Goal: Information Seeking & Learning: Learn about a topic

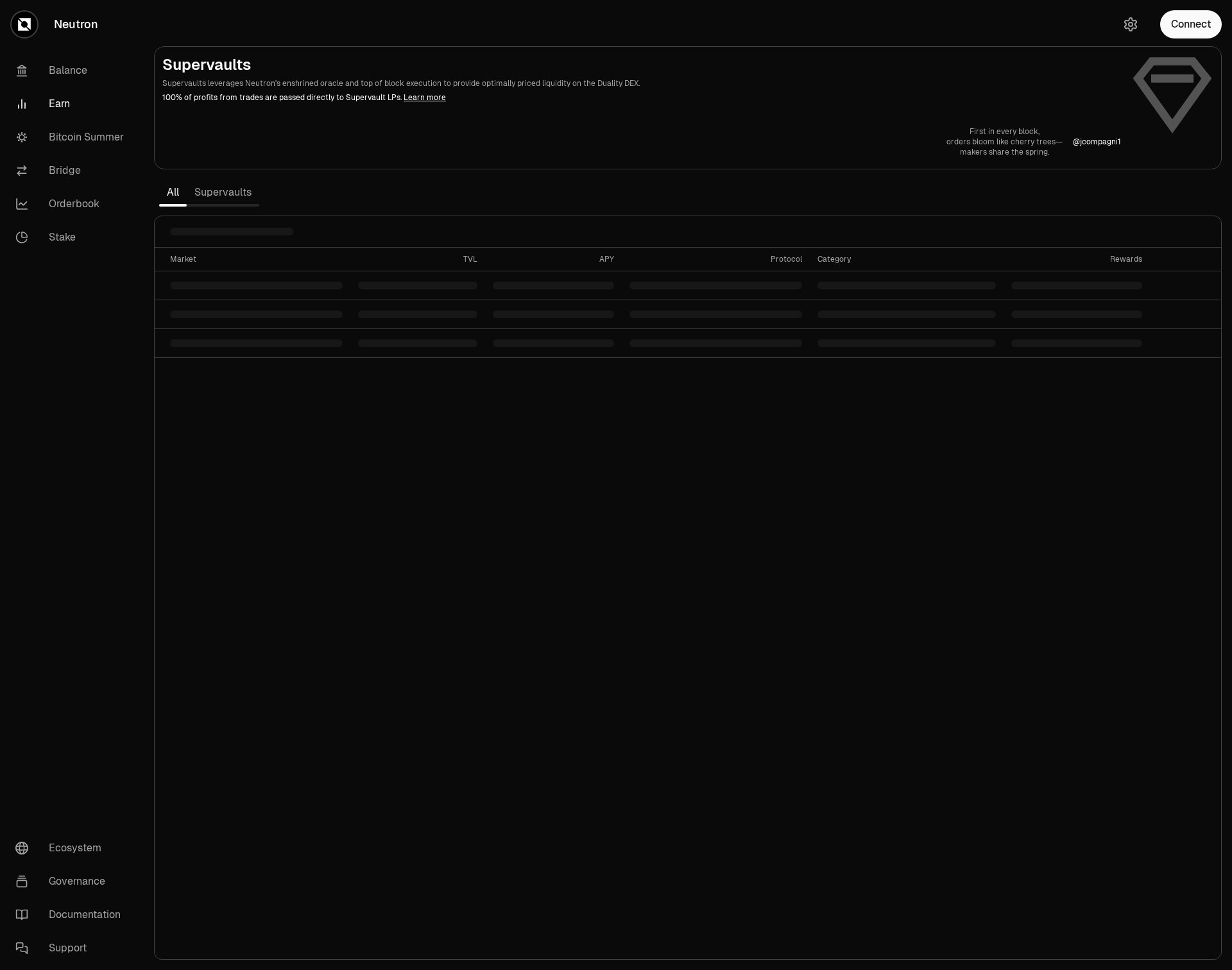
click at [375, 201] on section "Supervaults Supervaults leverages Neutron's enshrined oracle and top of block e…" at bounding box center [688, 485] width 1088 height 970
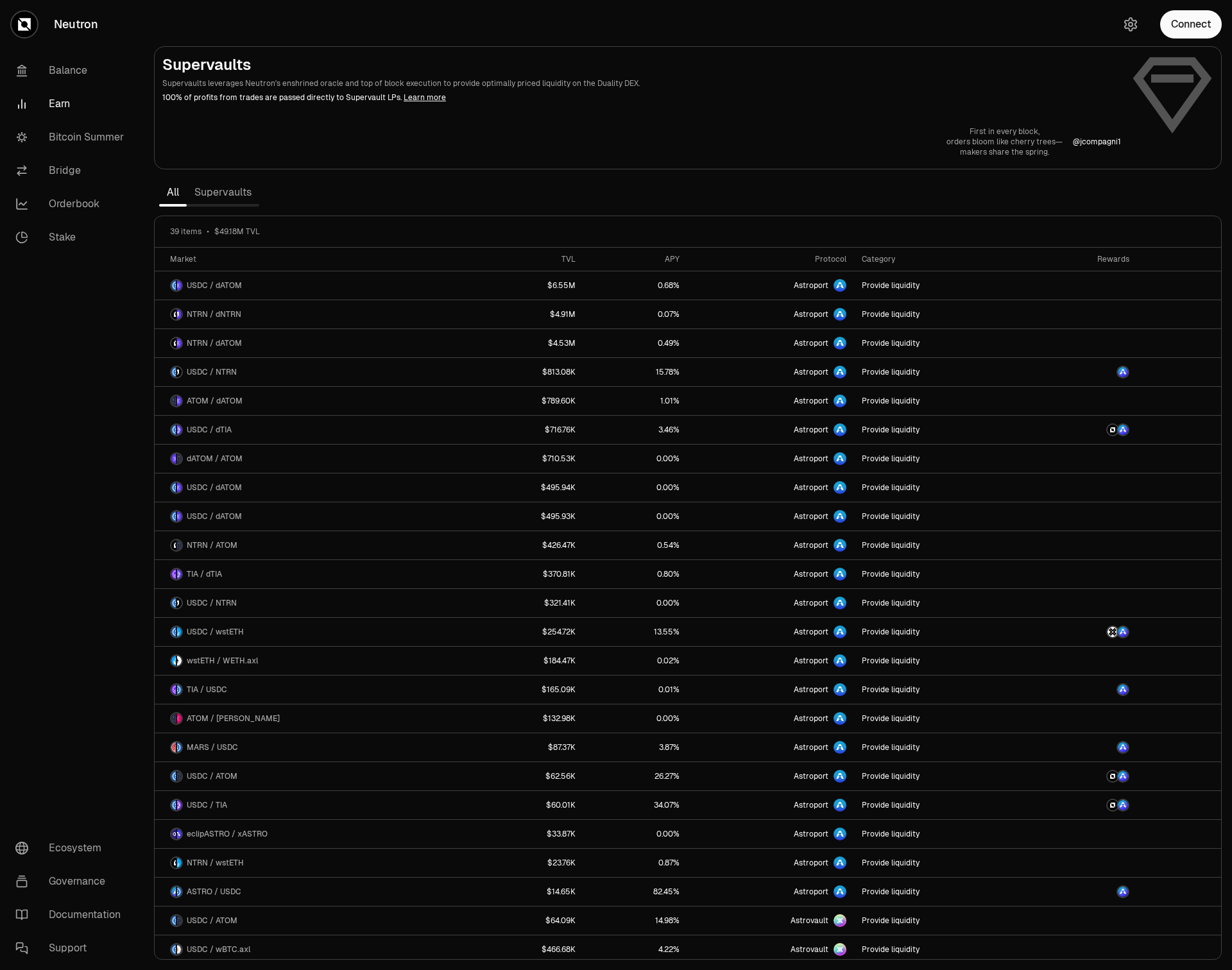
click at [238, 190] on link "Supervaults" at bounding box center [223, 192] width 73 height 26
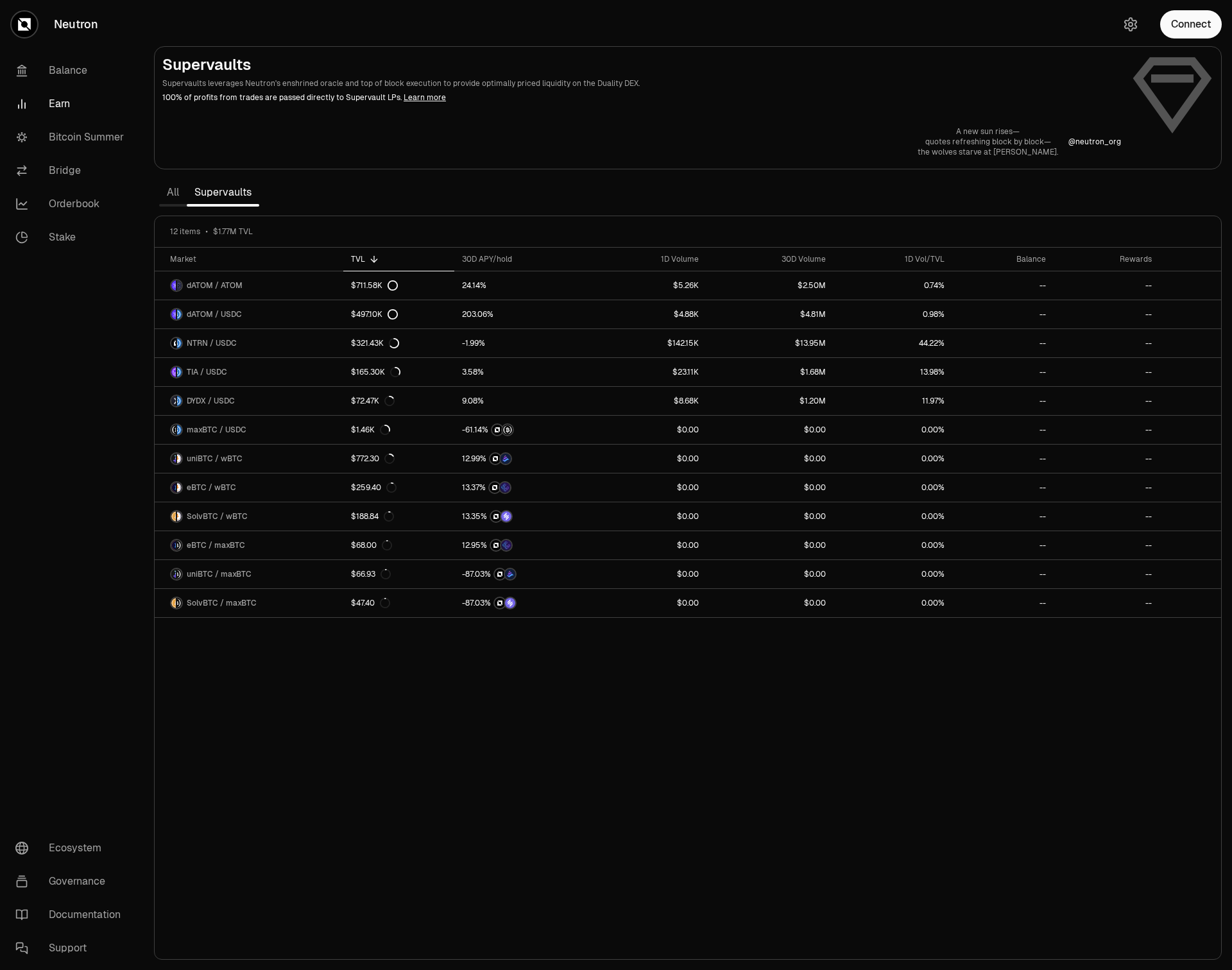
click at [320, 199] on section "Supervaults Supervaults leverages Neutron's enshrined oracle and top of block e…" at bounding box center [688, 485] width 1088 height 970
click at [282, 194] on section "Supervaults Supervaults leverages Neutron's enshrined oracle and top of block e…" at bounding box center [688, 485] width 1088 height 970
click at [571, 689] on div "Market TVL 30D APY/hold 1D Volume 30D Volume 1D Vol/TVL Balance Rewards dATOM /…" at bounding box center [687, 603] width 1066 height 712
click at [526, 490] on div "30D APY/hold" at bounding box center [521, 487] width 154 height 19
click at [485, 490] on span "30D APY/hold" at bounding box center [490, 487] width 58 height 13
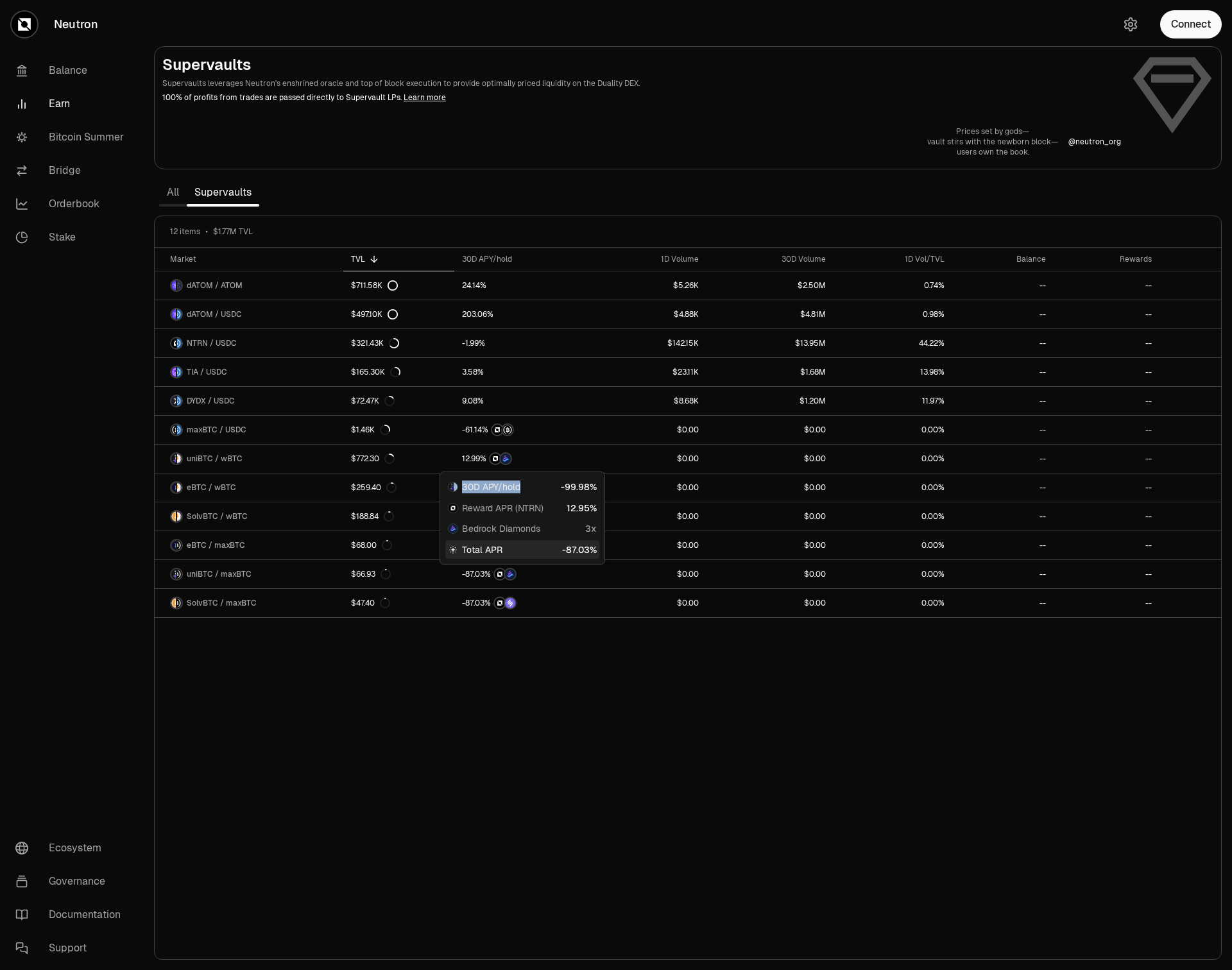
drag, startPoint x: 519, startPoint y: 490, endPoint x: 453, endPoint y: 490, distance: 66.0
click at [453, 490] on div "30D APY/hold" at bounding box center [484, 487] width 73 height 13
click at [516, 490] on span "30D APY/hold" at bounding box center [490, 487] width 58 height 13
drag, startPoint x: 546, startPoint y: 511, endPoint x: 461, endPoint y: 511, distance: 85.0
click at [461, 511] on div "Reward APR (NTRN)" at bounding box center [521, 508] width 154 height 19
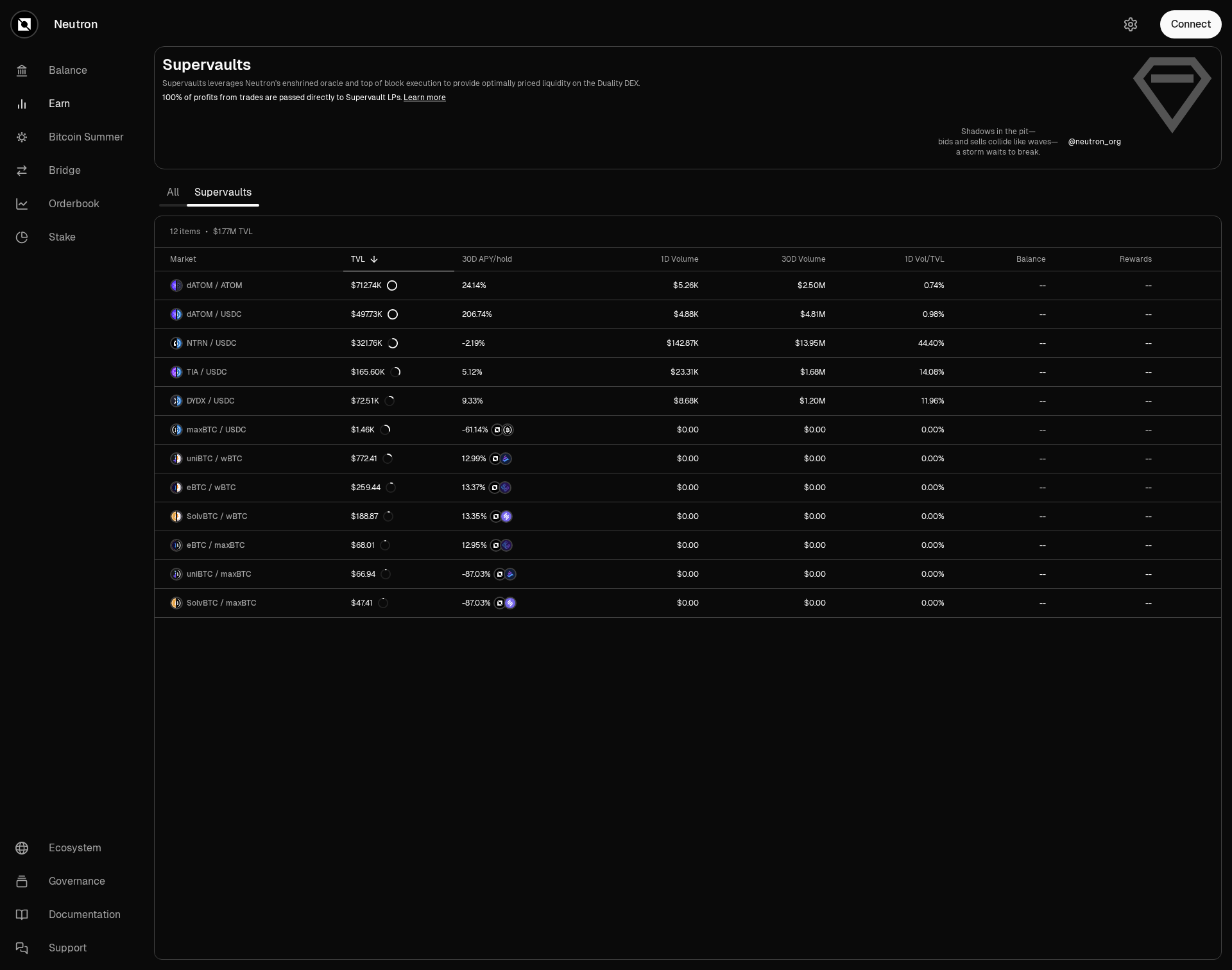
click at [487, 668] on div "Market TVL 30D APY/hold 1D Volume 30D Volume 1D Vol/TVL Balance Rewards dATOM /…" at bounding box center [687, 603] width 1066 height 712
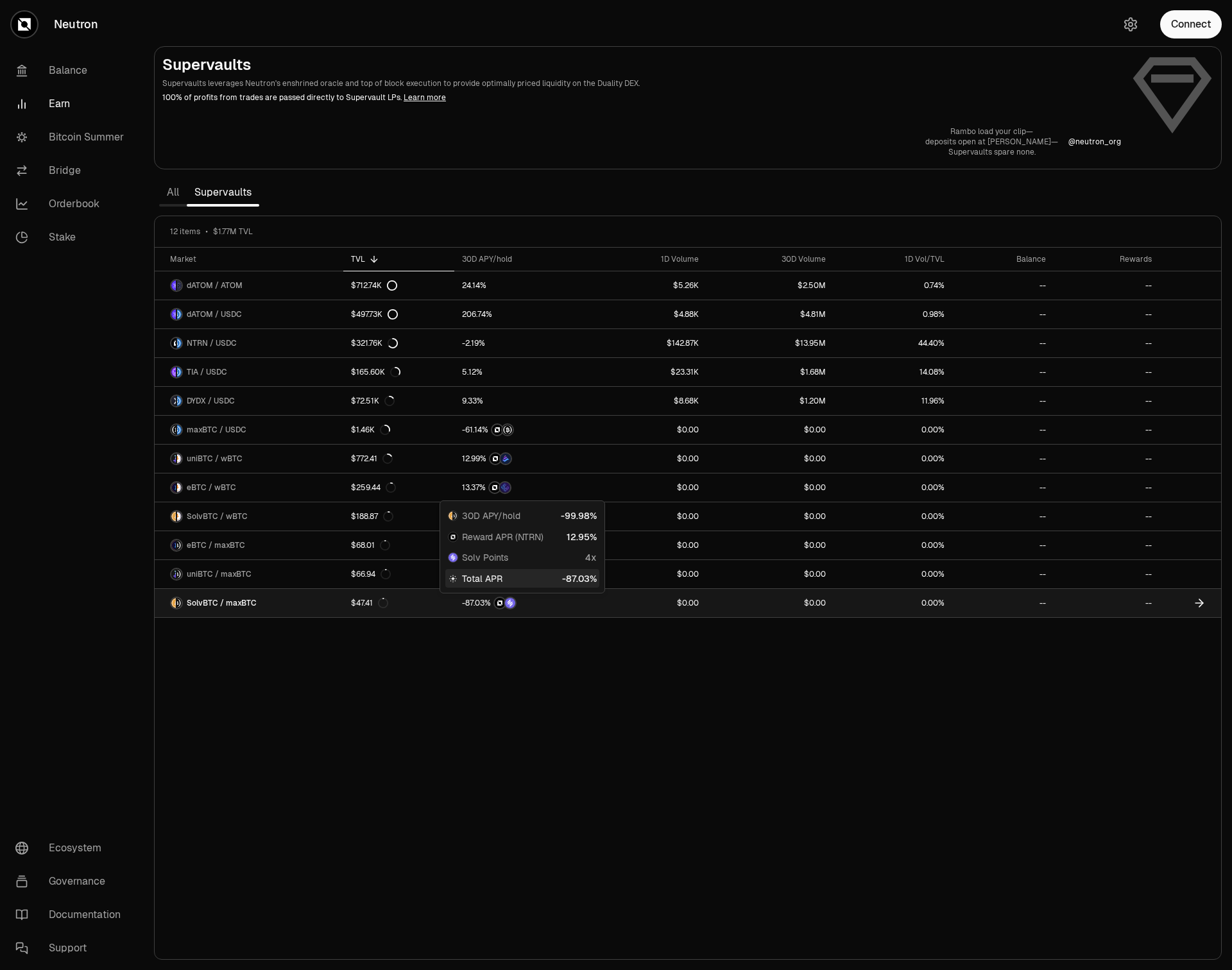
click at [474, 600] on span "." at bounding box center [474, 603] width 2 height 8
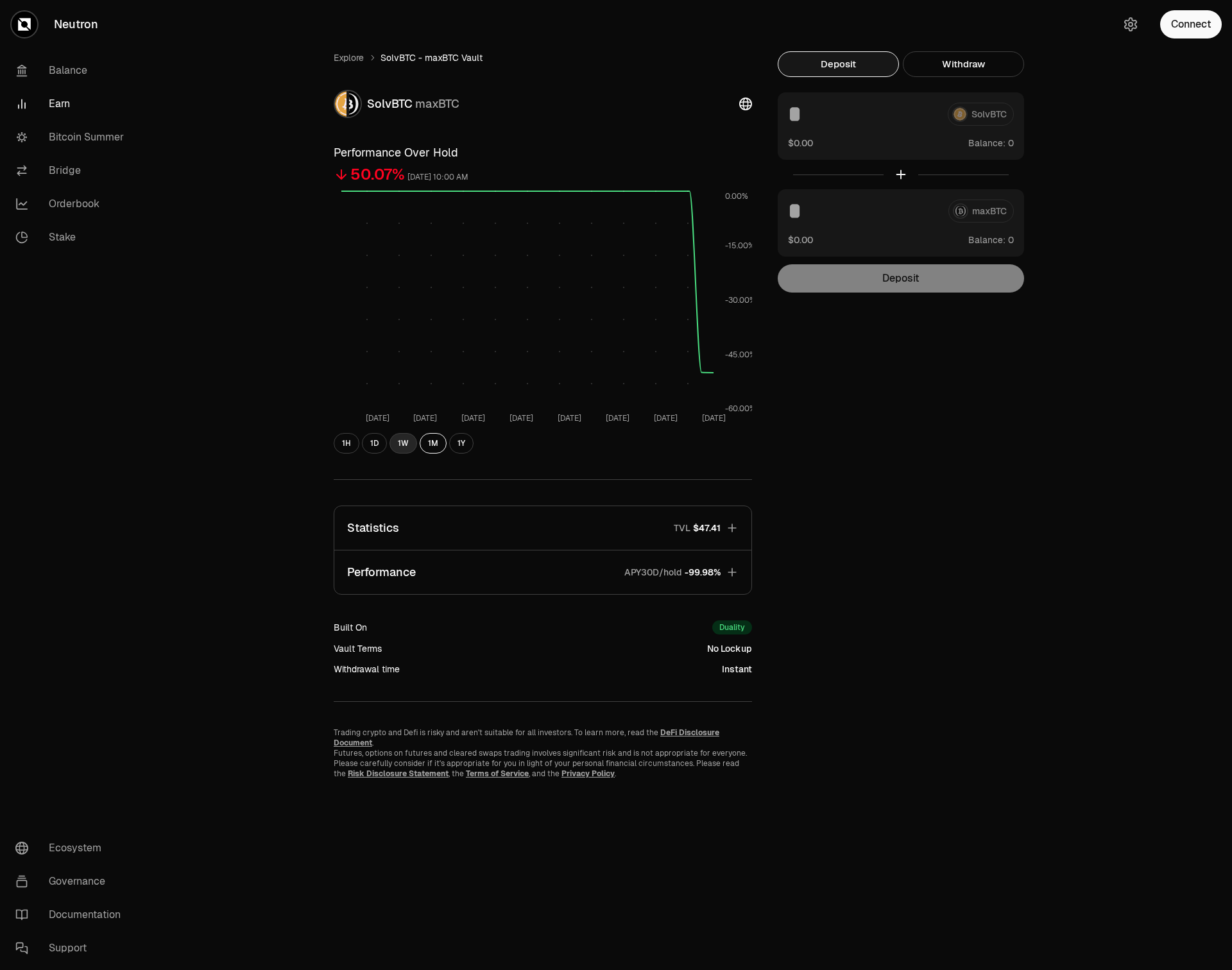
click at [404, 443] on button "1W" at bounding box center [403, 443] width 27 height 20
click at [554, 575] on button "Performance APY30D/hold -99.98%" at bounding box center [543, 572] width 417 height 44
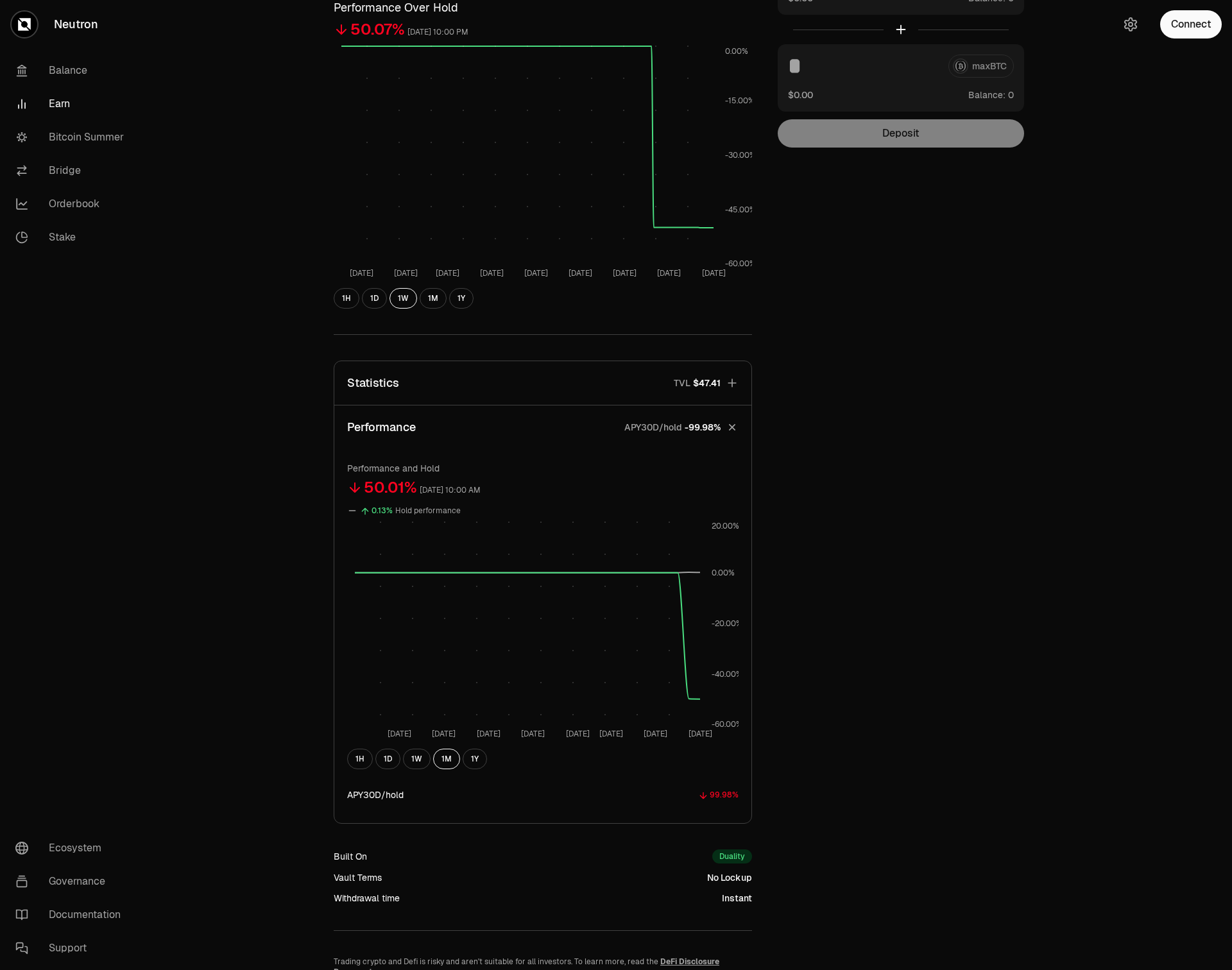
scroll to position [189, 0]
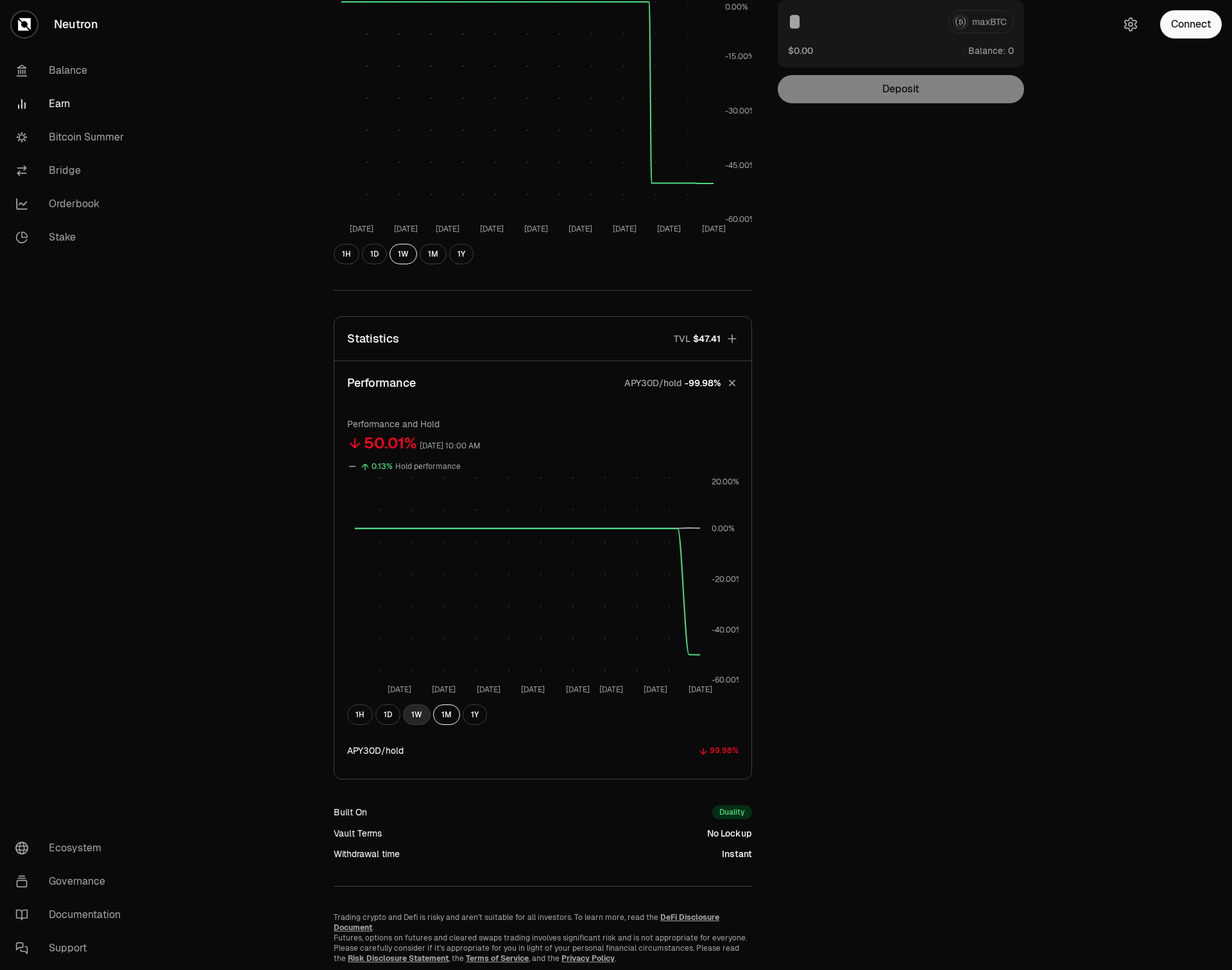
click at [418, 712] on button "1W" at bounding box center [416, 714] width 27 height 20
click at [375, 716] on button "1D" at bounding box center [387, 714] width 25 height 20
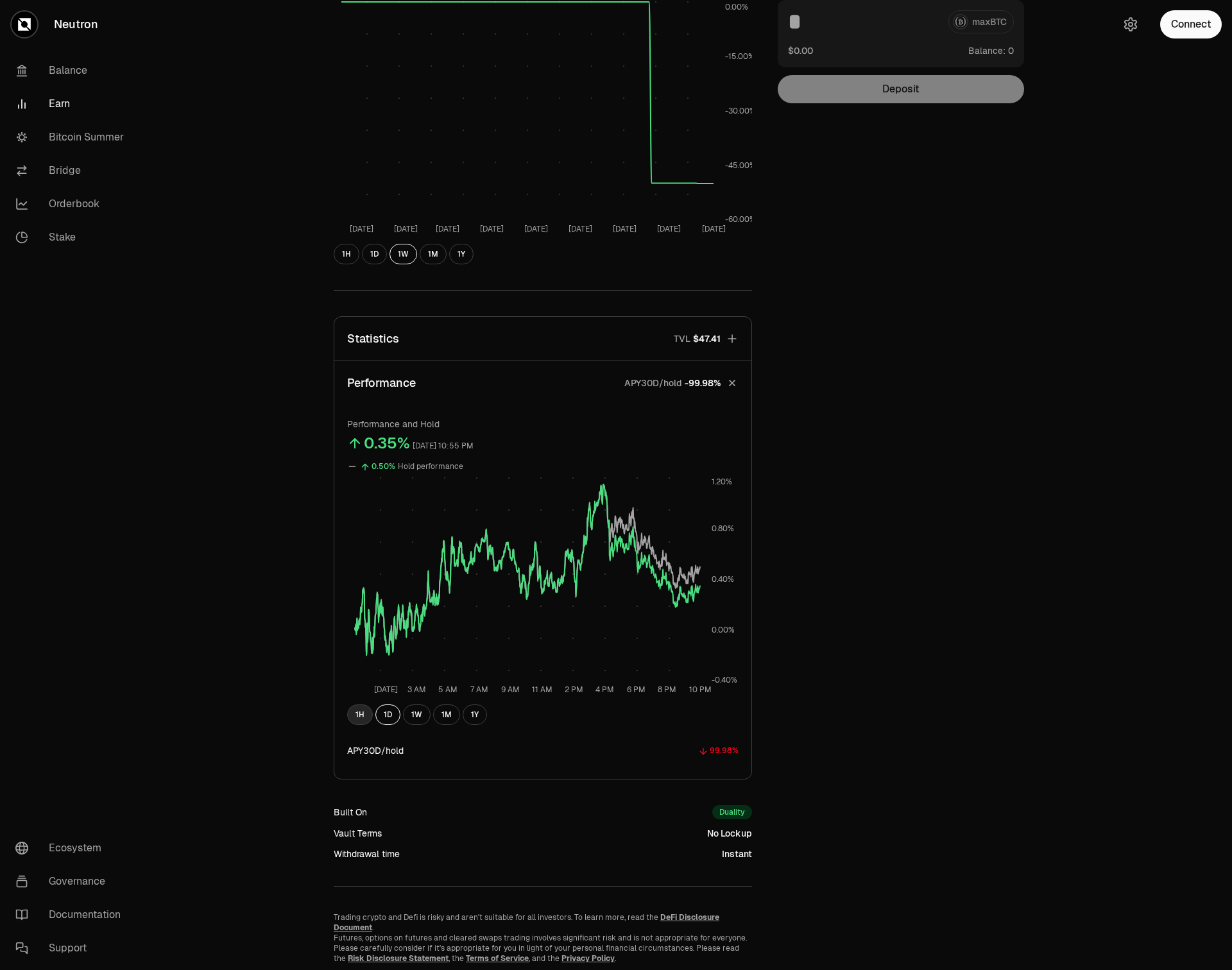
click at [355, 718] on button "1H" at bounding box center [360, 714] width 26 height 20
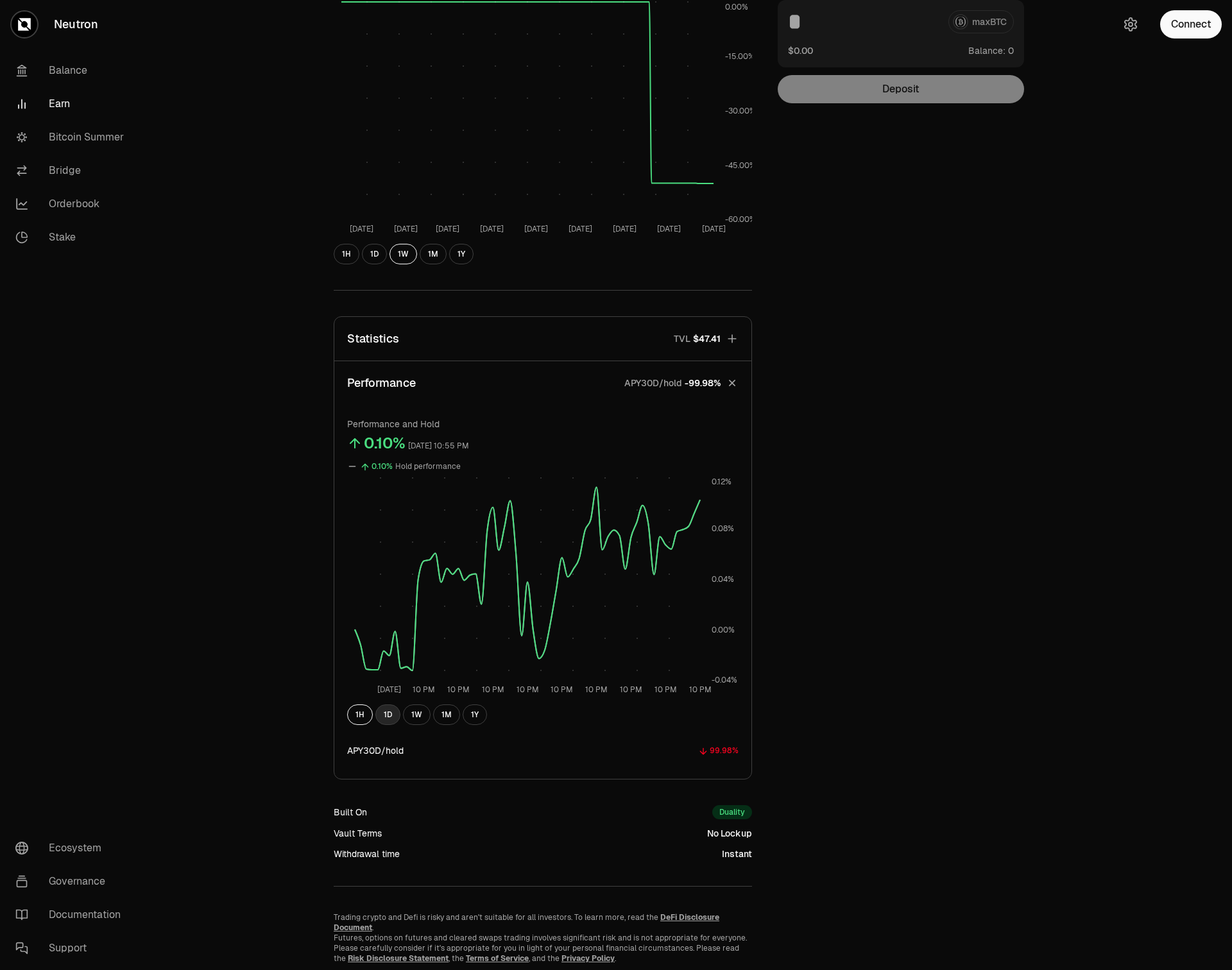
click at [392, 715] on button "1D" at bounding box center [387, 714] width 25 height 20
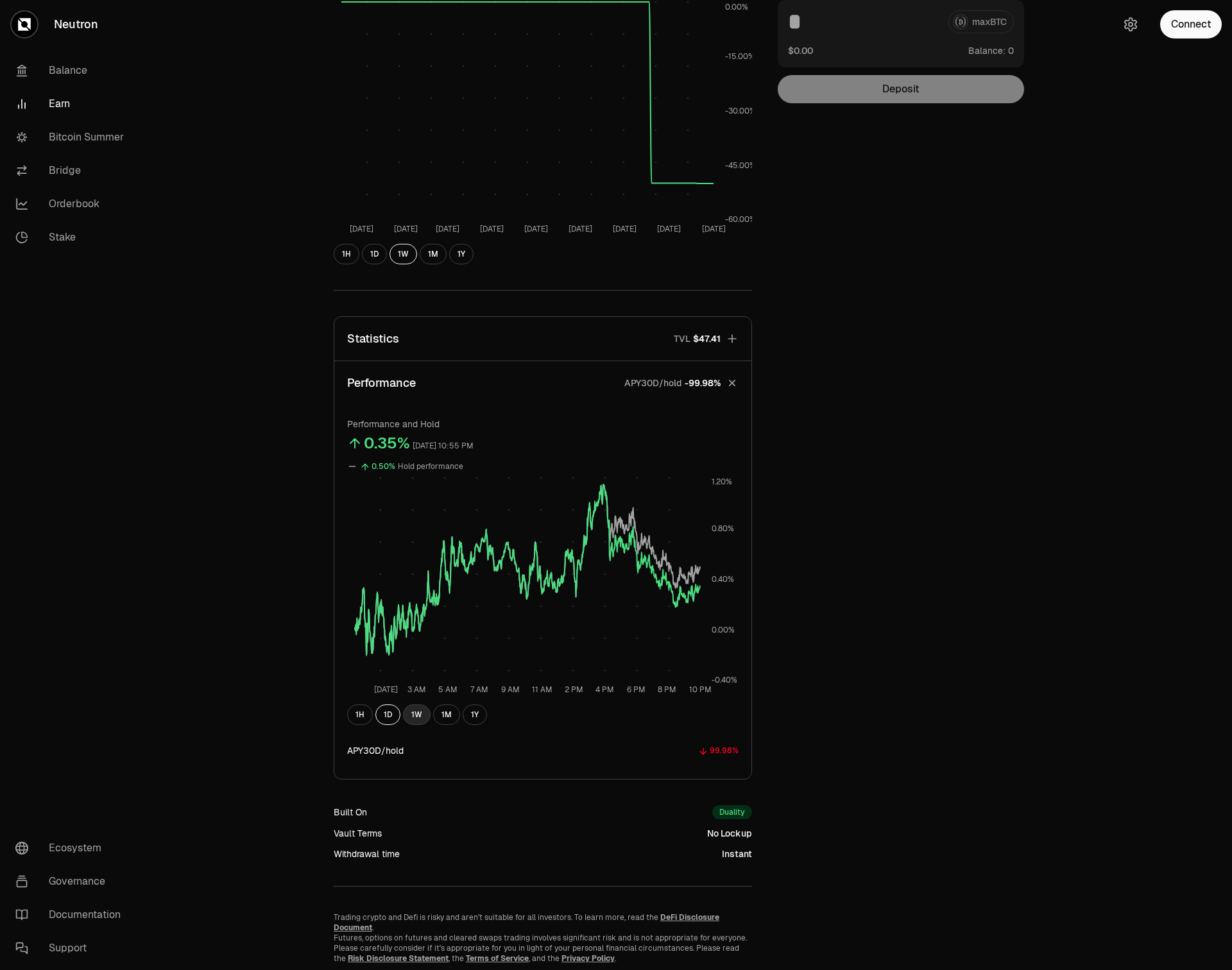
click at [421, 712] on button "1W" at bounding box center [416, 714] width 27 height 20
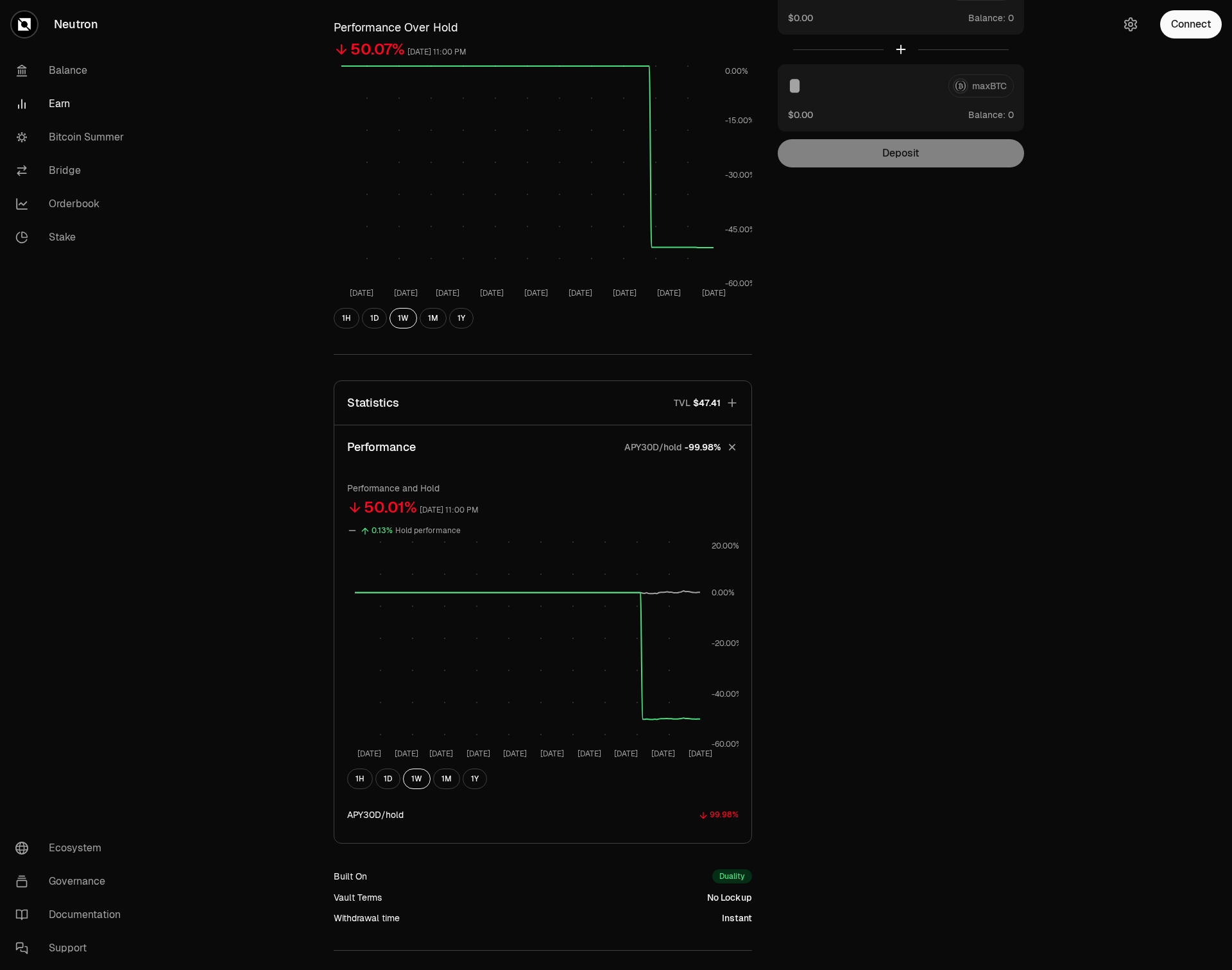
scroll to position [0, 0]
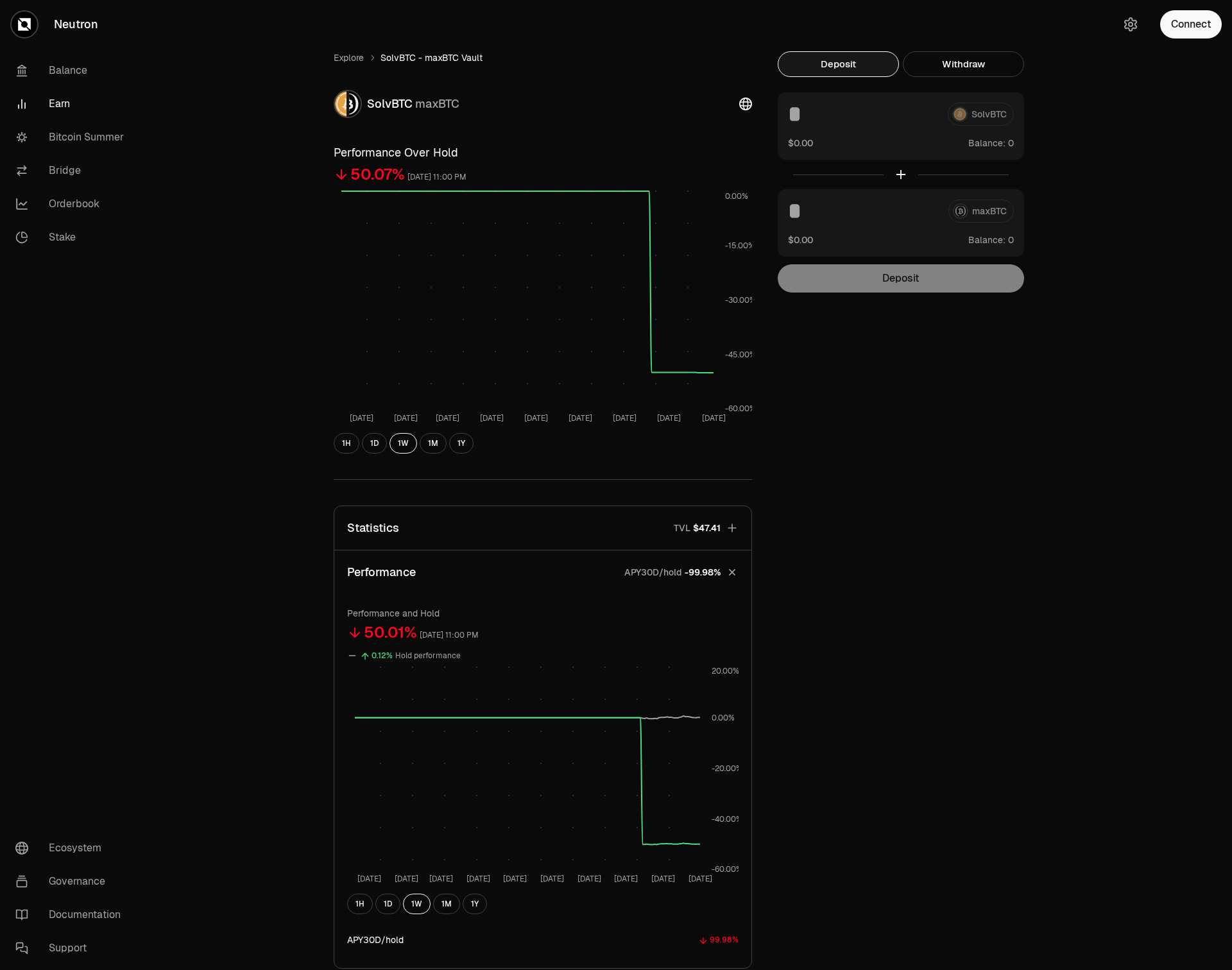
click at [257, 308] on div "Explore SolvBTC - maxBTC Vault SolvBTC maxBTC Performance Over Hold 50.07% [DAT…" at bounding box center [688, 602] width 1088 height 1204
click at [348, 61] on link "Explore" at bounding box center [349, 58] width 30 height 13
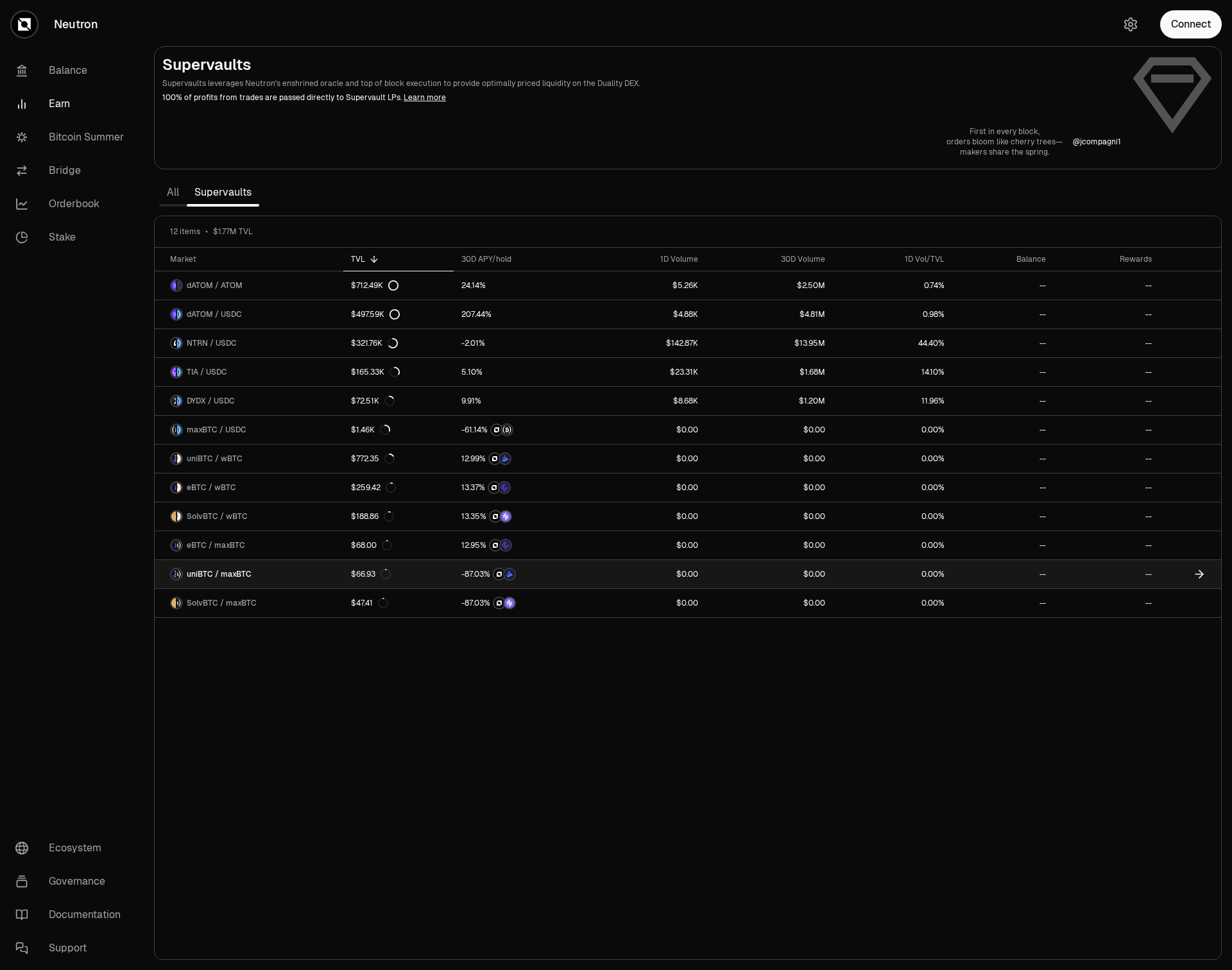
click at [274, 568] on link "uniBTC / maxBTC" at bounding box center [248, 574] width 188 height 28
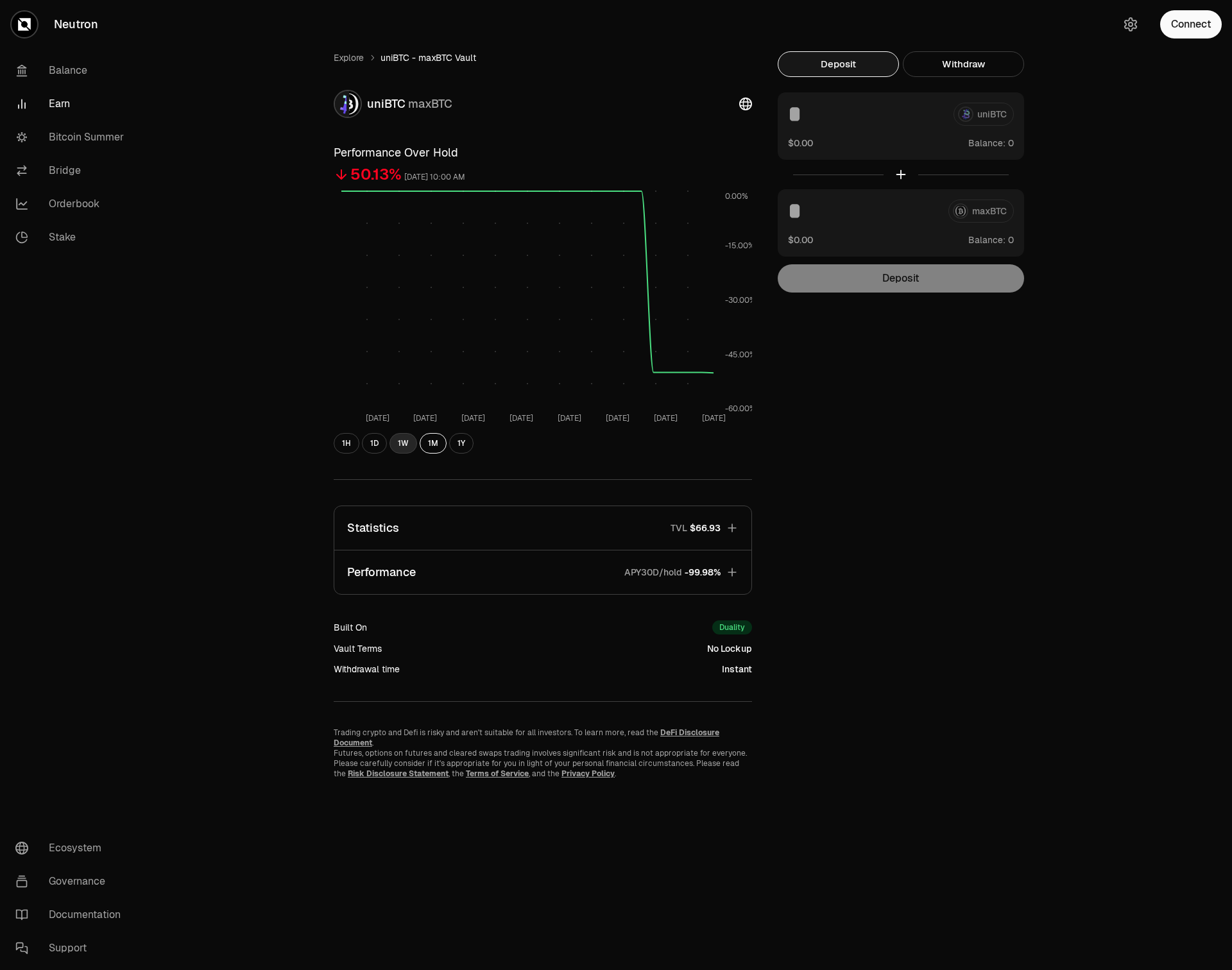
click at [400, 444] on button "1W" at bounding box center [403, 443] width 27 height 20
click at [373, 444] on button "1D" at bounding box center [374, 443] width 25 height 20
click at [350, 61] on link "Explore" at bounding box center [349, 58] width 30 height 13
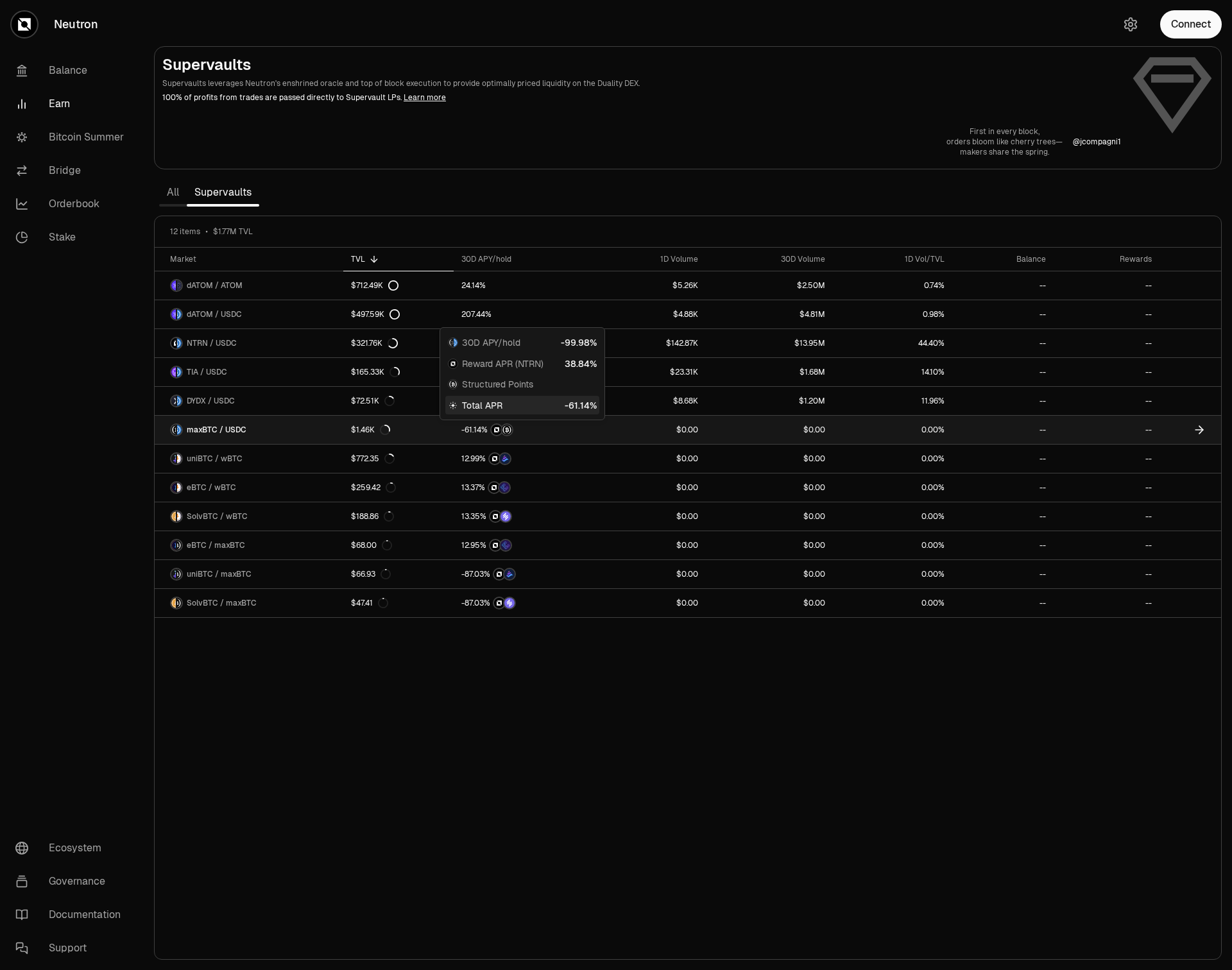
click at [474, 431] on span "1" at bounding box center [475, 430] width 3 height 10
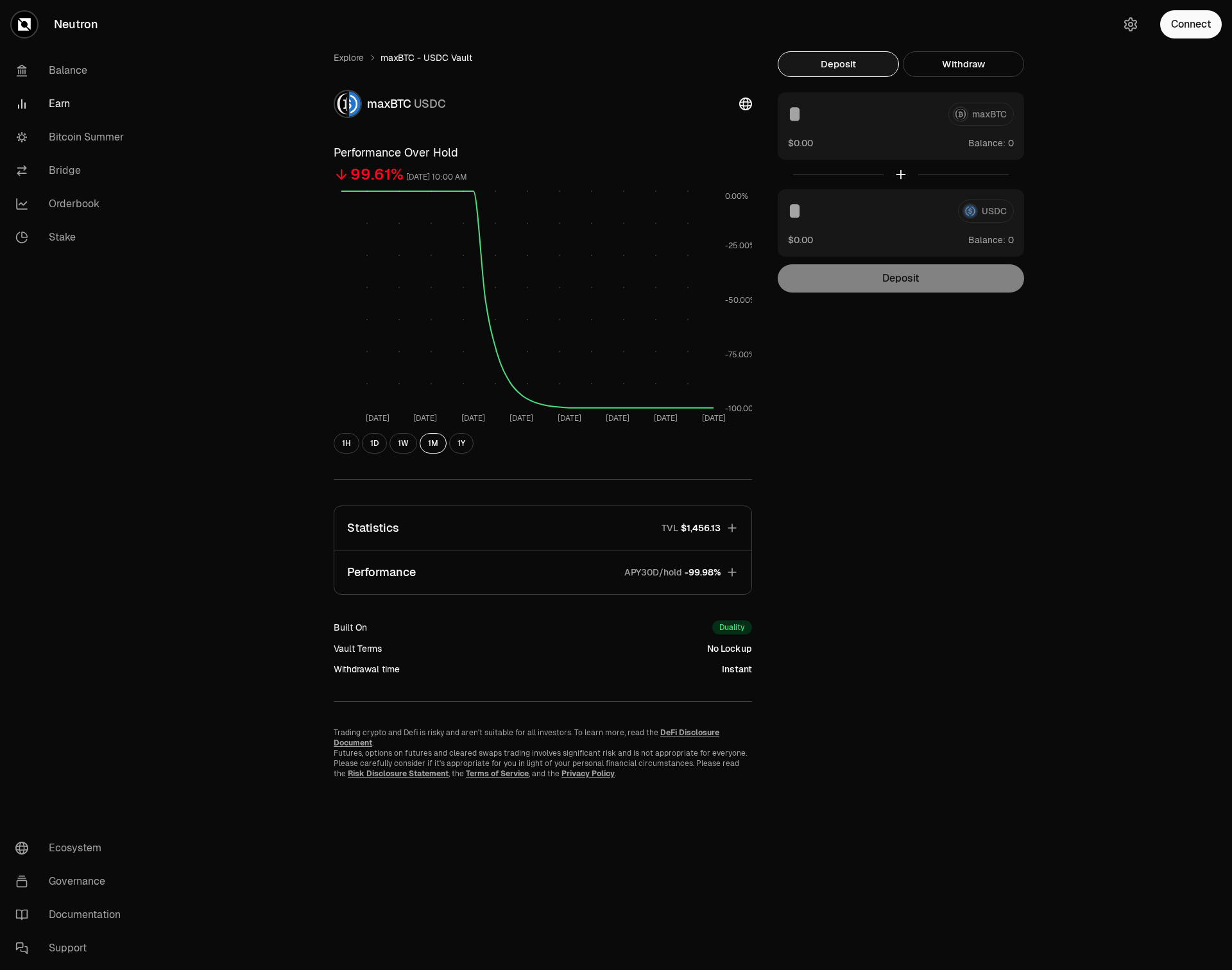
click at [524, 570] on button "Performance APY30D/hold -99.98%" at bounding box center [543, 572] width 417 height 44
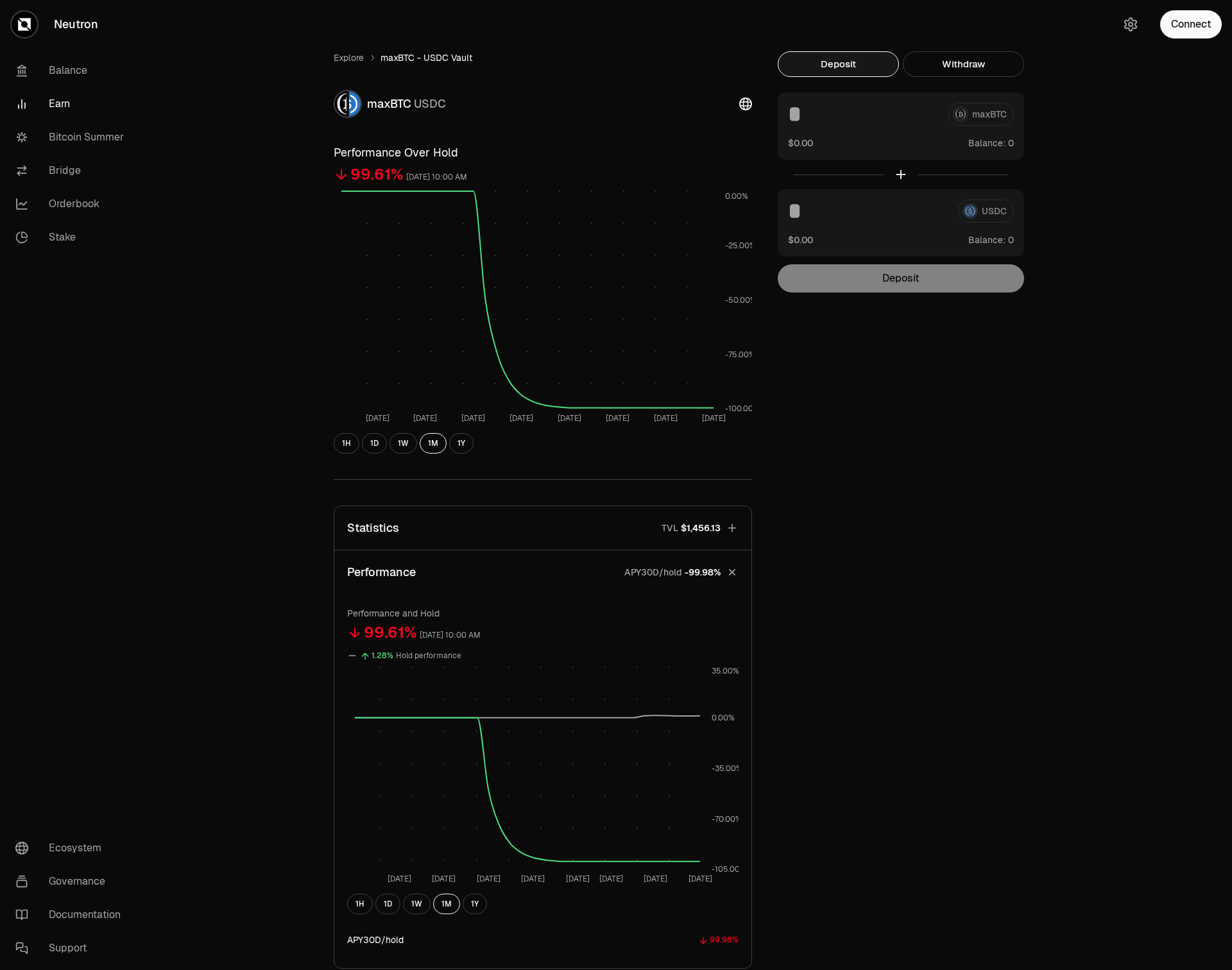
click at [496, 524] on button "Statistics TVL $1,456.13" at bounding box center [543, 528] width 417 height 44
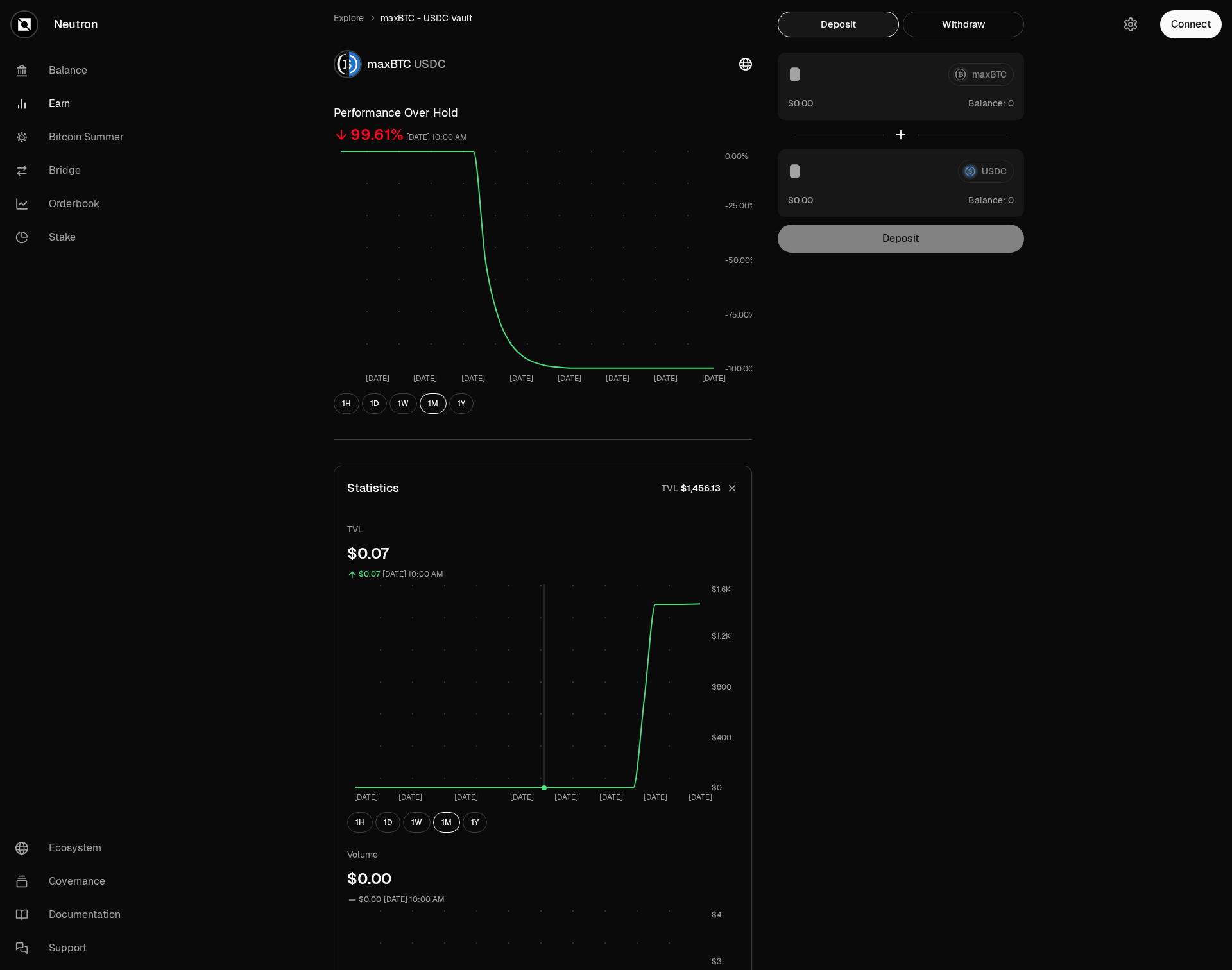
scroll to position [37, 0]
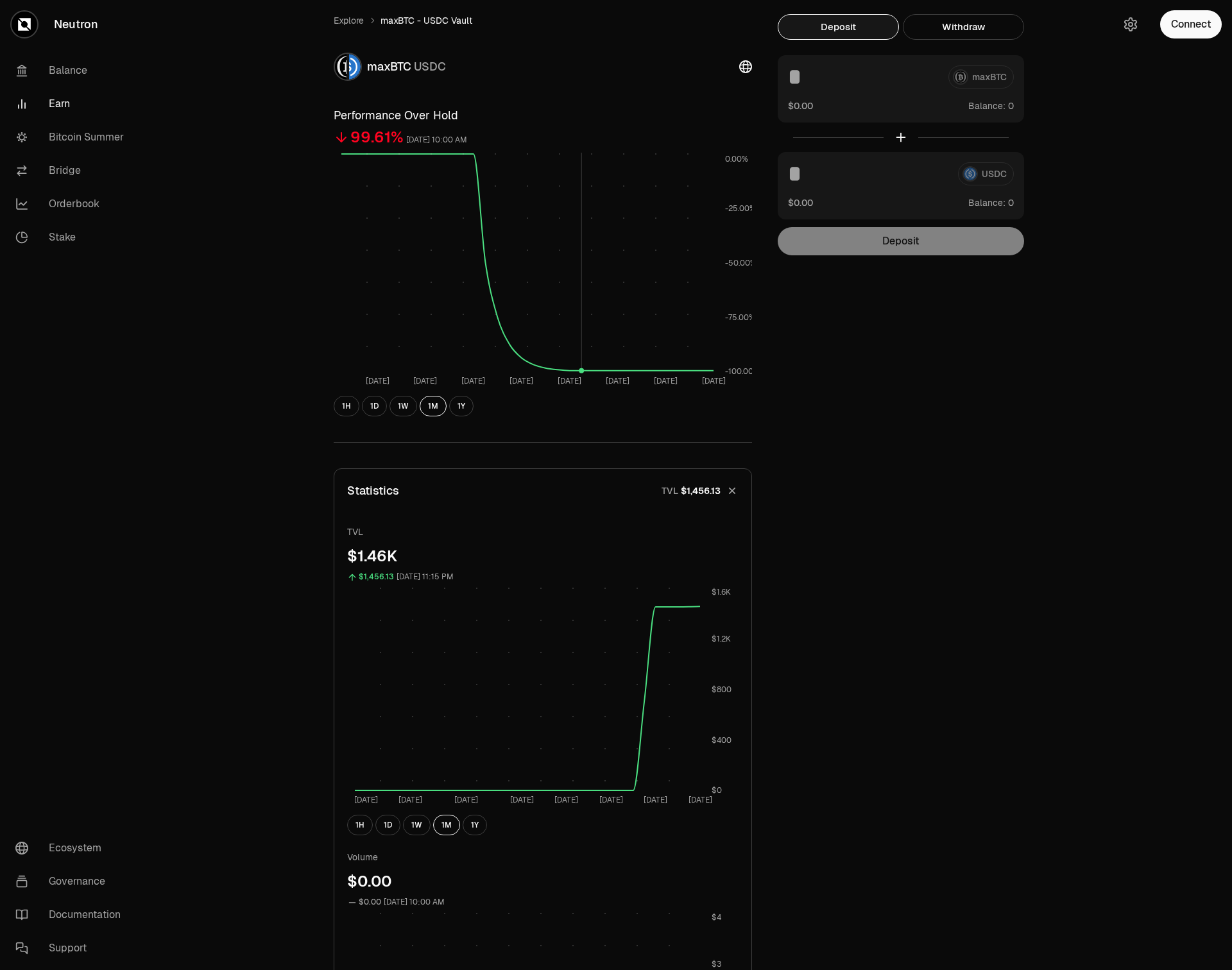
click at [577, 318] on rect at bounding box center [527, 263] width 372 height 220
click at [453, 403] on button "1Y" at bounding box center [461, 406] width 24 height 20
click at [853, 836] on div "Explore maxBTC - USDC Vault maxBTC USDC Performance Over Hold 50.62% [DATE] 10:…" at bounding box center [687, 791] width 739 height 1555
